Goal: Task Accomplishment & Management: Complete application form

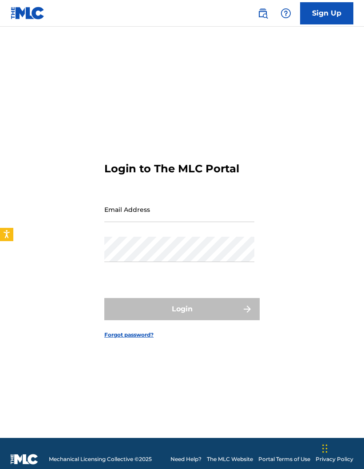
click at [206, 222] on input "Email Address" at bounding box center [179, 209] width 150 height 25
click at [212, 222] on input "Email Address" at bounding box center [179, 209] width 150 height 25
click at [136, 222] on input "Email Address" at bounding box center [179, 209] width 150 height 25
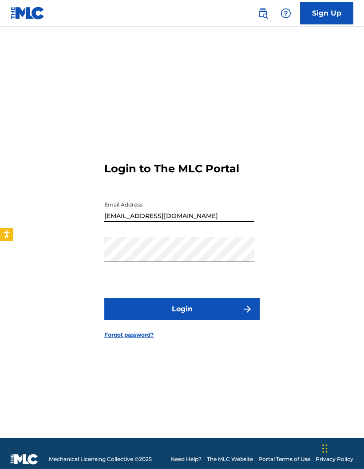
type input "[EMAIL_ADDRESS][DOMAIN_NAME]"
click at [182, 320] on button "Login" at bounding box center [181, 309] width 155 height 22
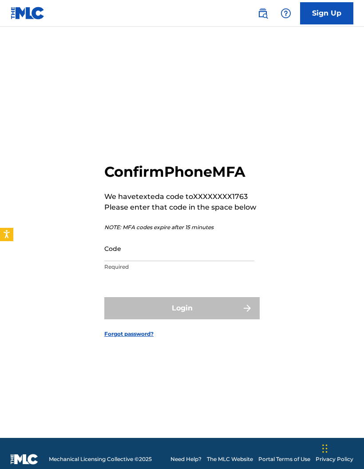
click at [237, 261] on input "Code" at bounding box center [179, 248] width 150 height 25
click at [171, 261] on input "Code" at bounding box center [179, 248] width 150 height 25
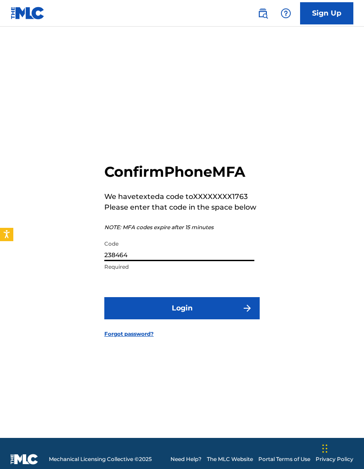
type input "238464"
click at [219, 319] on button "Login" at bounding box center [181, 308] width 155 height 22
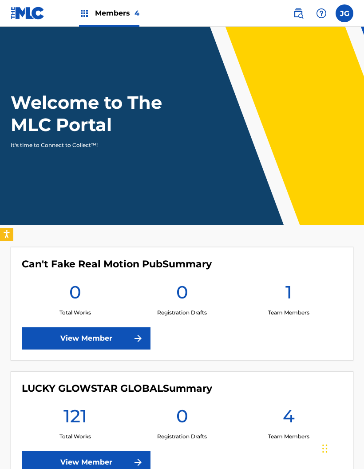
click at [131, 24] on div "Members 4" at bounding box center [109, 13] width 60 height 26
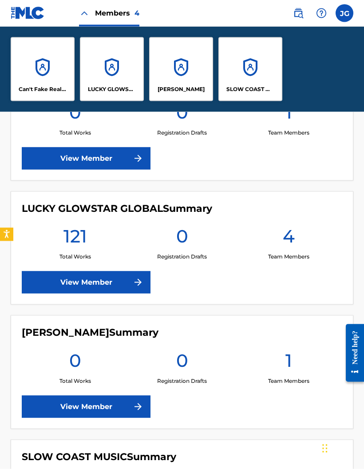
scroll to position [266, 0]
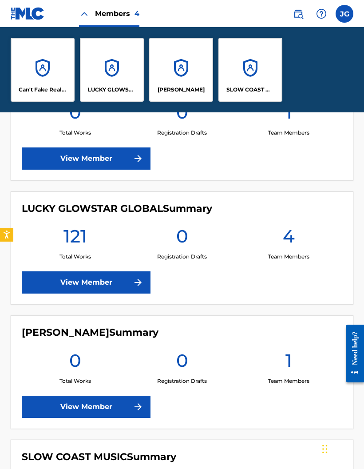
click at [111, 405] on link "View Member" at bounding box center [86, 406] width 129 height 22
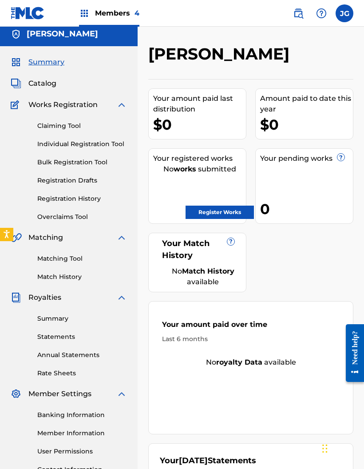
scroll to position [103, 0]
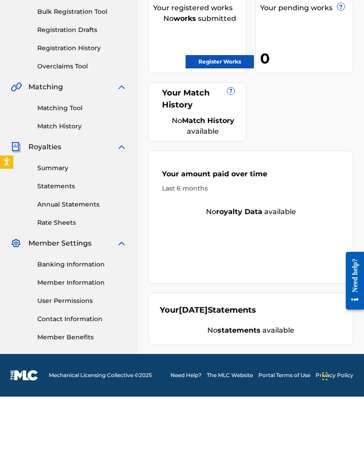
click at [73, 369] on link "User Permissions" at bounding box center [82, 373] width 90 height 9
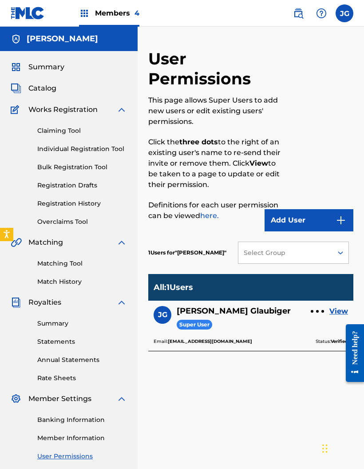
click at [318, 223] on button "Add User" at bounding box center [309, 220] width 89 height 22
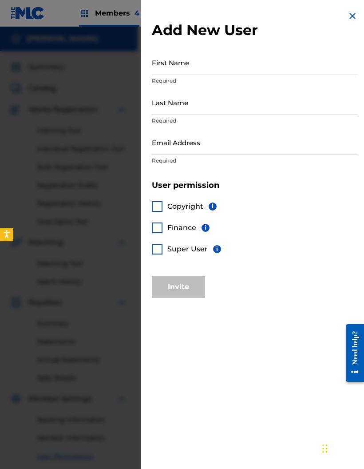
click at [241, 66] on input "First Name" at bounding box center [255, 62] width 206 height 25
type input "Reina"
click at [238, 95] on input "Last Name" at bounding box center [255, 102] width 206 height 25
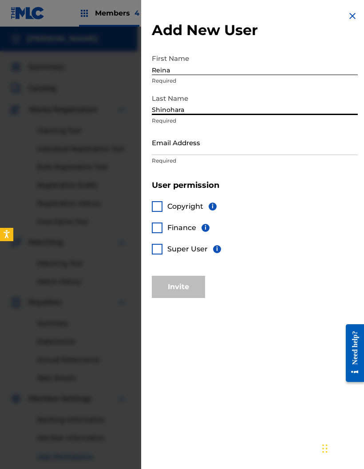
type input "Shinohara"
click at [334, 141] on input "Email Address" at bounding box center [255, 142] width 206 height 25
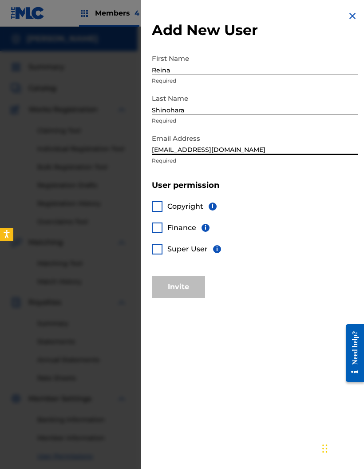
type input "[EMAIL_ADDRESS][DOMAIN_NAME]"
click at [156, 253] on div at bounding box center [157, 249] width 11 height 11
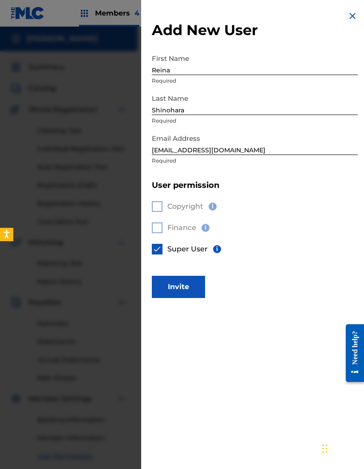
click at [189, 288] on button "Invite" at bounding box center [178, 287] width 53 height 22
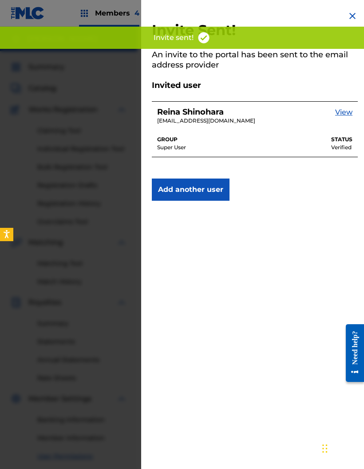
click at [90, 261] on div at bounding box center [182, 261] width 364 height 469
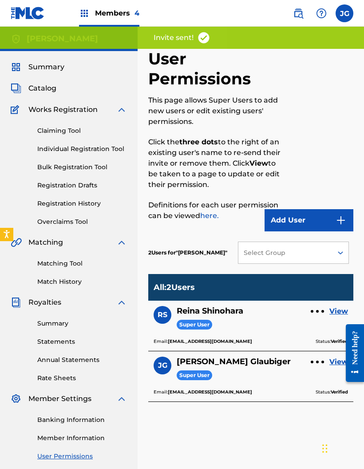
click at [110, 21] on div "Members 4" at bounding box center [109, 13] width 60 height 26
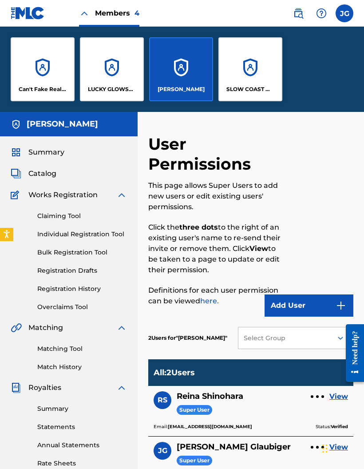
click at [44, 73] on div "Can't Fake Real Motion Pub" at bounding box center [43, 69] width 64 height 64
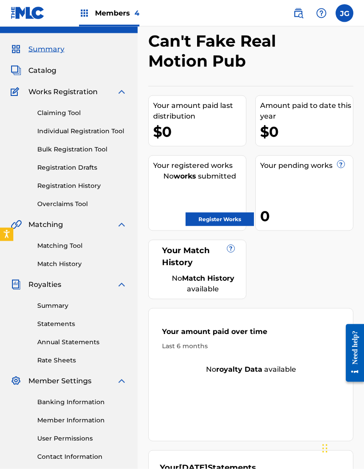
scroll to position [68, 0]
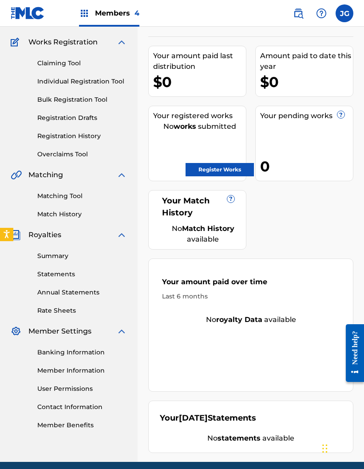
click at [75, 388] on link "User Permissions" at bounding box center [82, 388] width 90 height 9
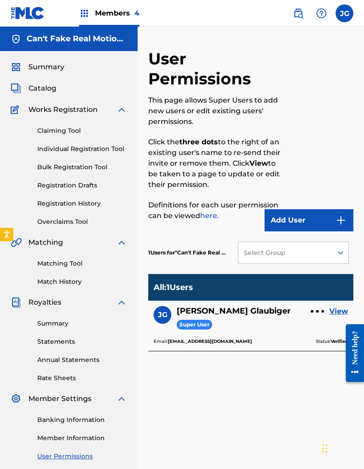
click at [306, 220] on button "Add User" at bounding box center [309, 220] width 89 height 22
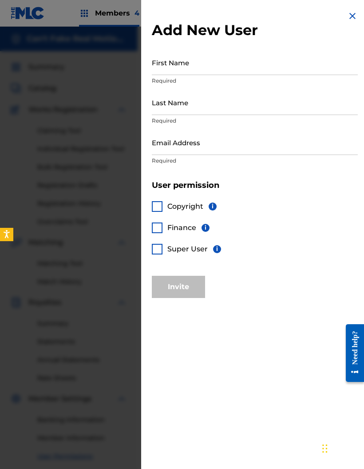
click at [226, 67] on input "First Name" at bounding box center [255, 62] width 206 height 25
type input "Reina"
click at [189, 99] on input "Last Name" at bounding box center [255, 102] width 206 height 25
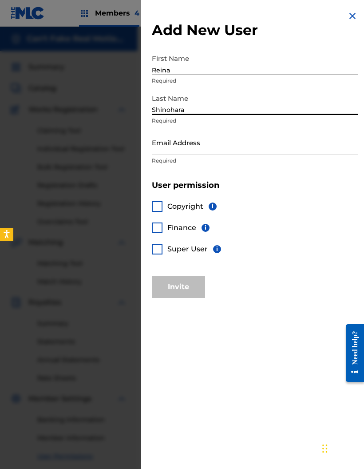
type input "Shinohara"
click at [204, 145] on input "Email Address" at bounding box center [255, 142] width 206 height 25
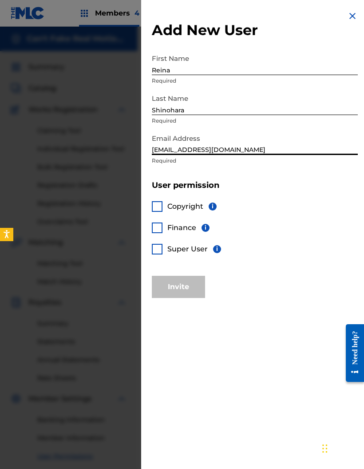
click at [154, 253] on div at bounding box center [157, 249] width 11 height 11
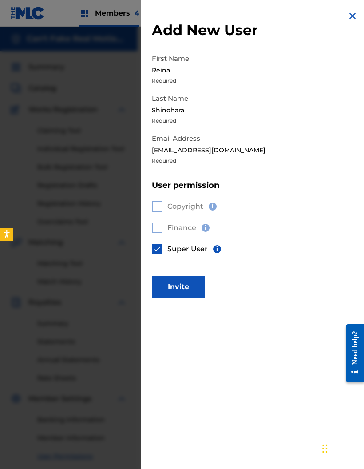
click at [223, 146] on input "[EMAIL_ADDRESS][DOMAIN_NAME]" at bounding box center [255, 142] width 206 height 25
click at [262, 154] on input "[EMAIL_ADDRESS][DOMAIN_NAME]" at bounding box center [255, 142] width 206 height 25
type input "[EMAIL_ADDRESS][DOMAIN_NAME]"
click at [197, 288] on button "Invite" at bounding box center [178, 287] width 53 height 22
